Goal: Navigation & Orientation: Find specific page/section

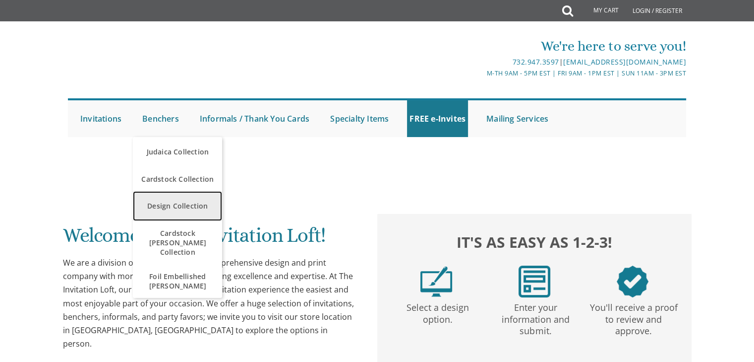
click at [172, 201] on link "Design Collection" at bounding box center [177, 206] width 89 height 30
click at [195, 205] on link "Design Collection" at bounding box center [177, 206] width 89 height 30
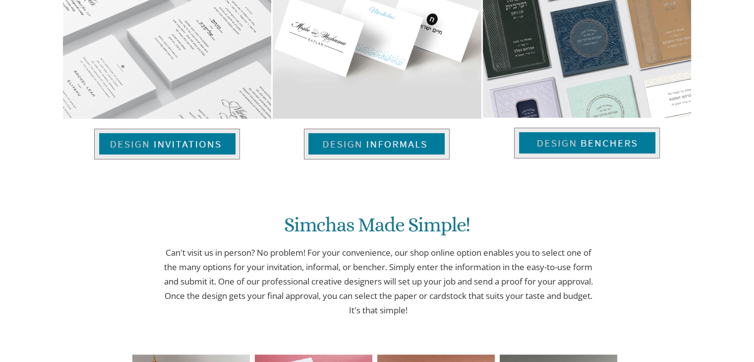
scroll to position [477, 0]
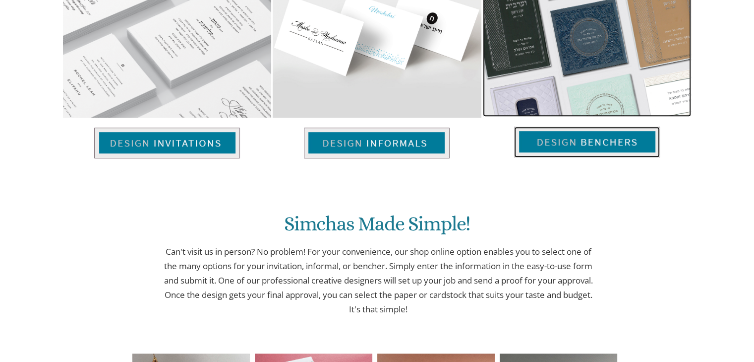
click at [537, 143] on img at bounding box center [587, 141] width 146 height 31
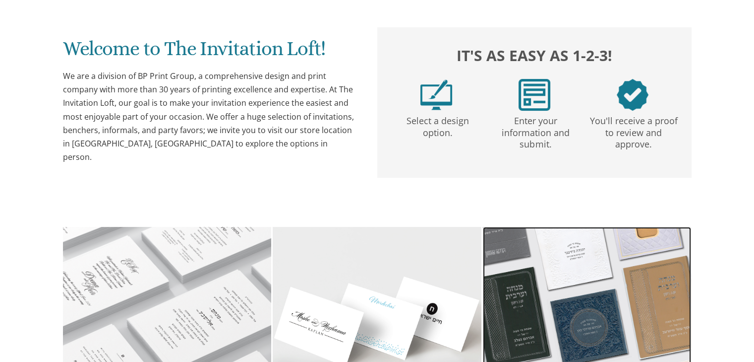
scroll to position [0, 0]
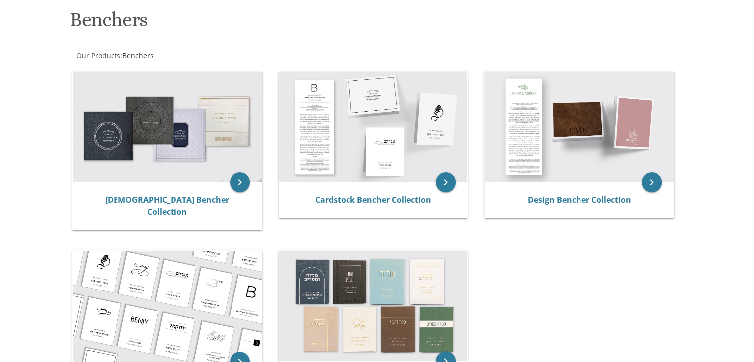
scroll to position [152, 0]
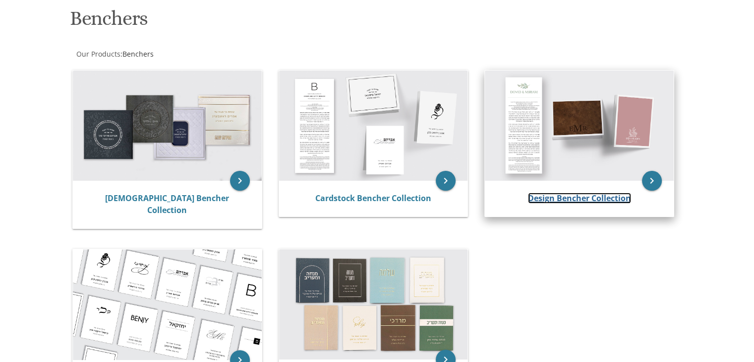
click at [558, 197] on link "Design Bencher Collection" at bounding box center [579, 197] width 103 height 11
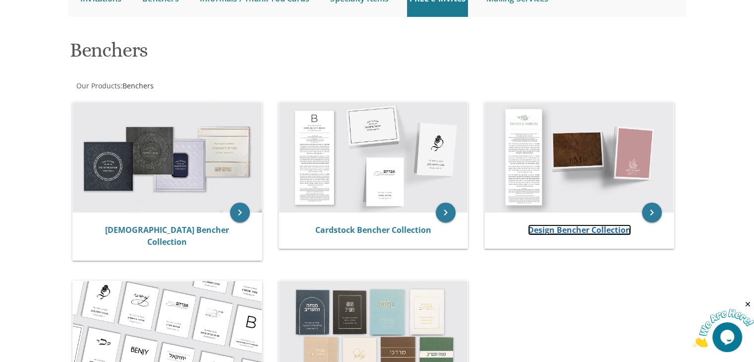
scroll to position [116, 0]
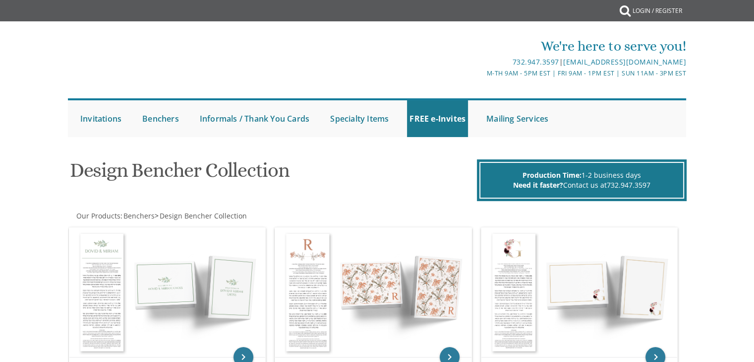
click at [346, 196] on div "Design Bencher Collection Production Time: 1-2 business days Need it faster? Co…" at bounding box center [377, 176] width 630 height 49
